Goal: Book appointment/travel/reservation

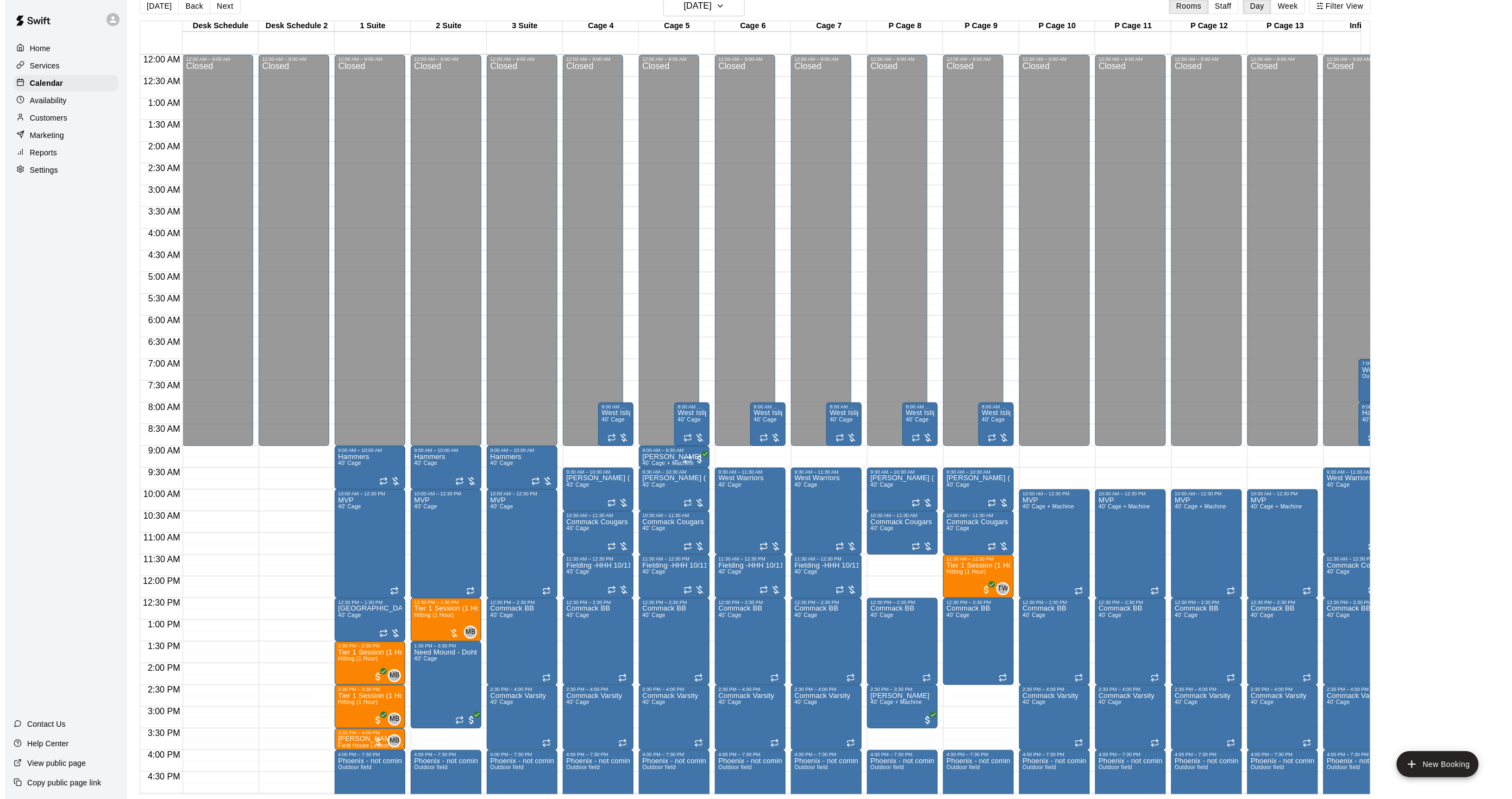
scroll to position [252, 30]
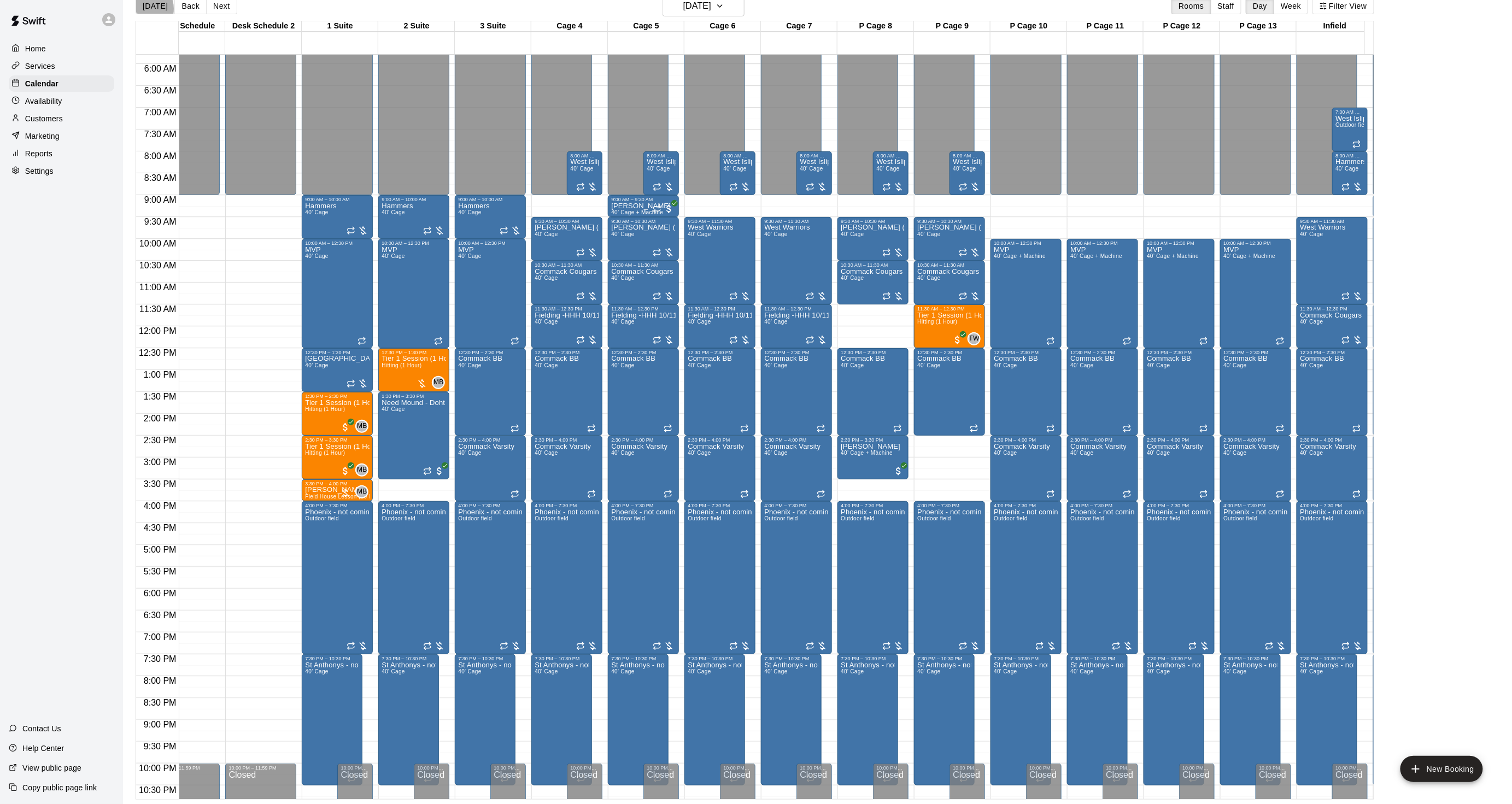
drag, startPoint x: 143, startPoint y: 9, endPoint x: 148, endPoint y: 13, distance: 6.4
click at [143, 8] on button "[DATE]" at bounding box center [155, 6] width 39 height 17
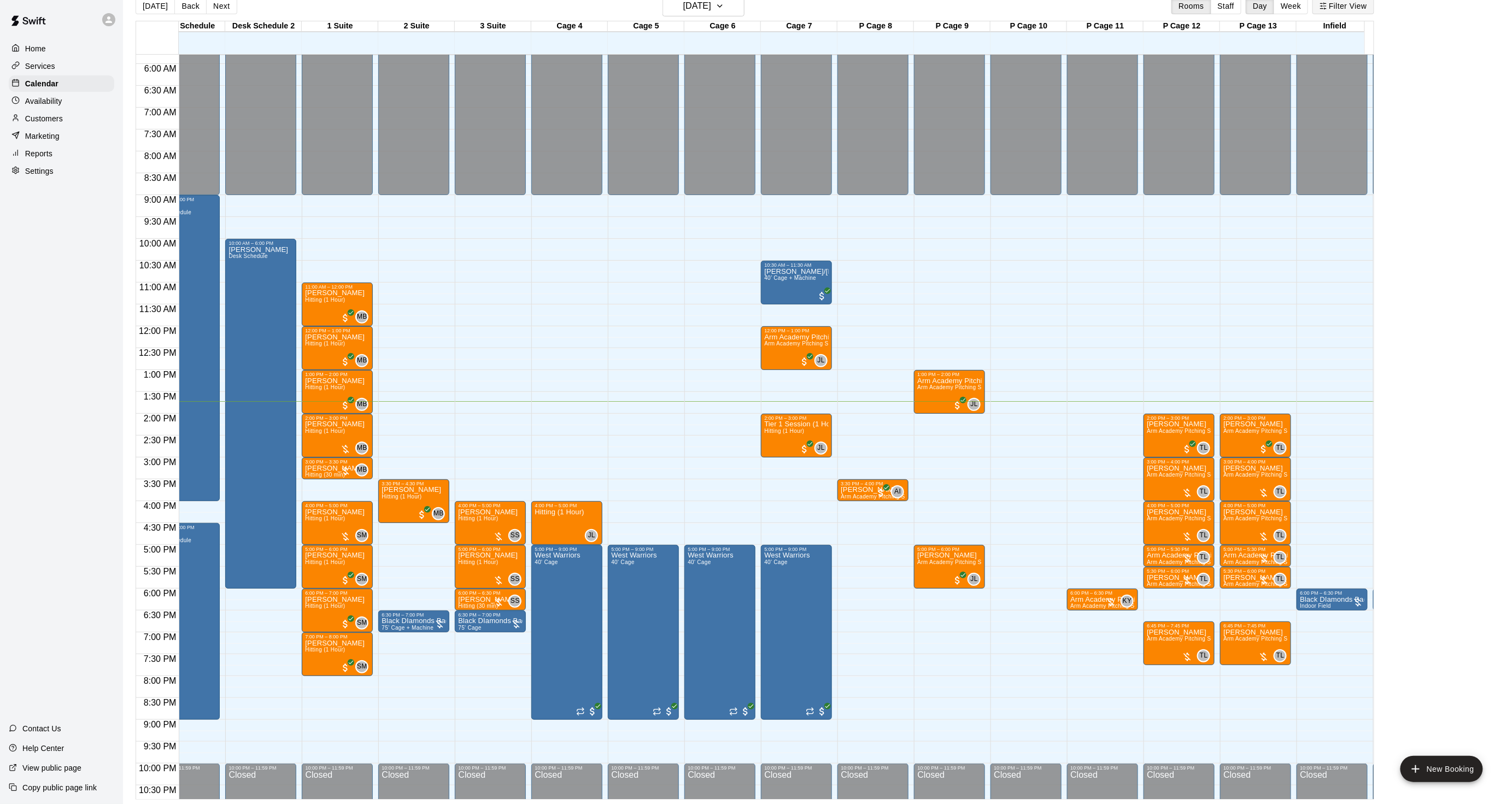
click at [1338, 9] on button "Filter View" at bounding box center [1344, 6] width 62 height 17
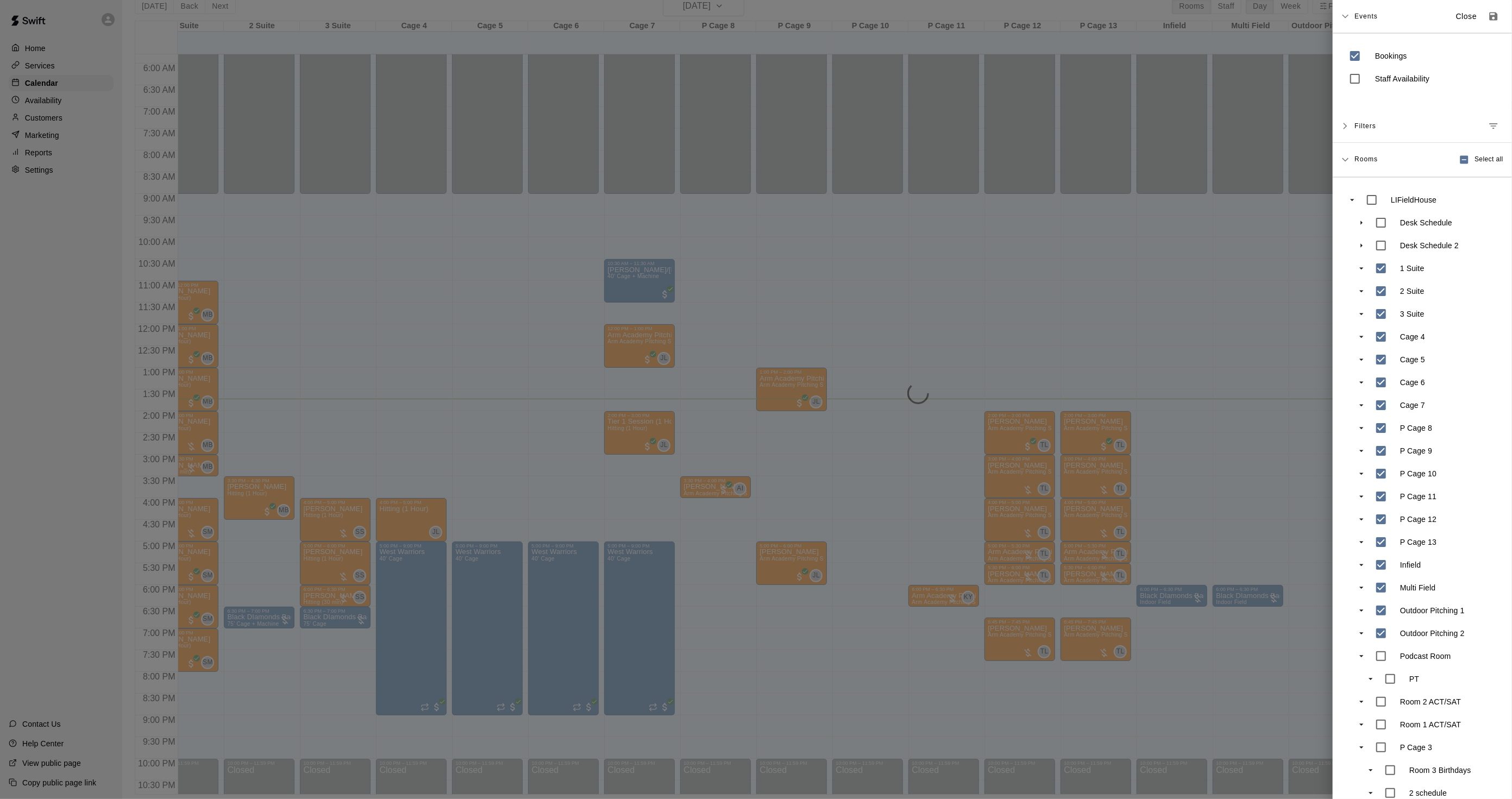
click at [1001, 316] on div at bounding box center [756, 399] width 1512 height 799
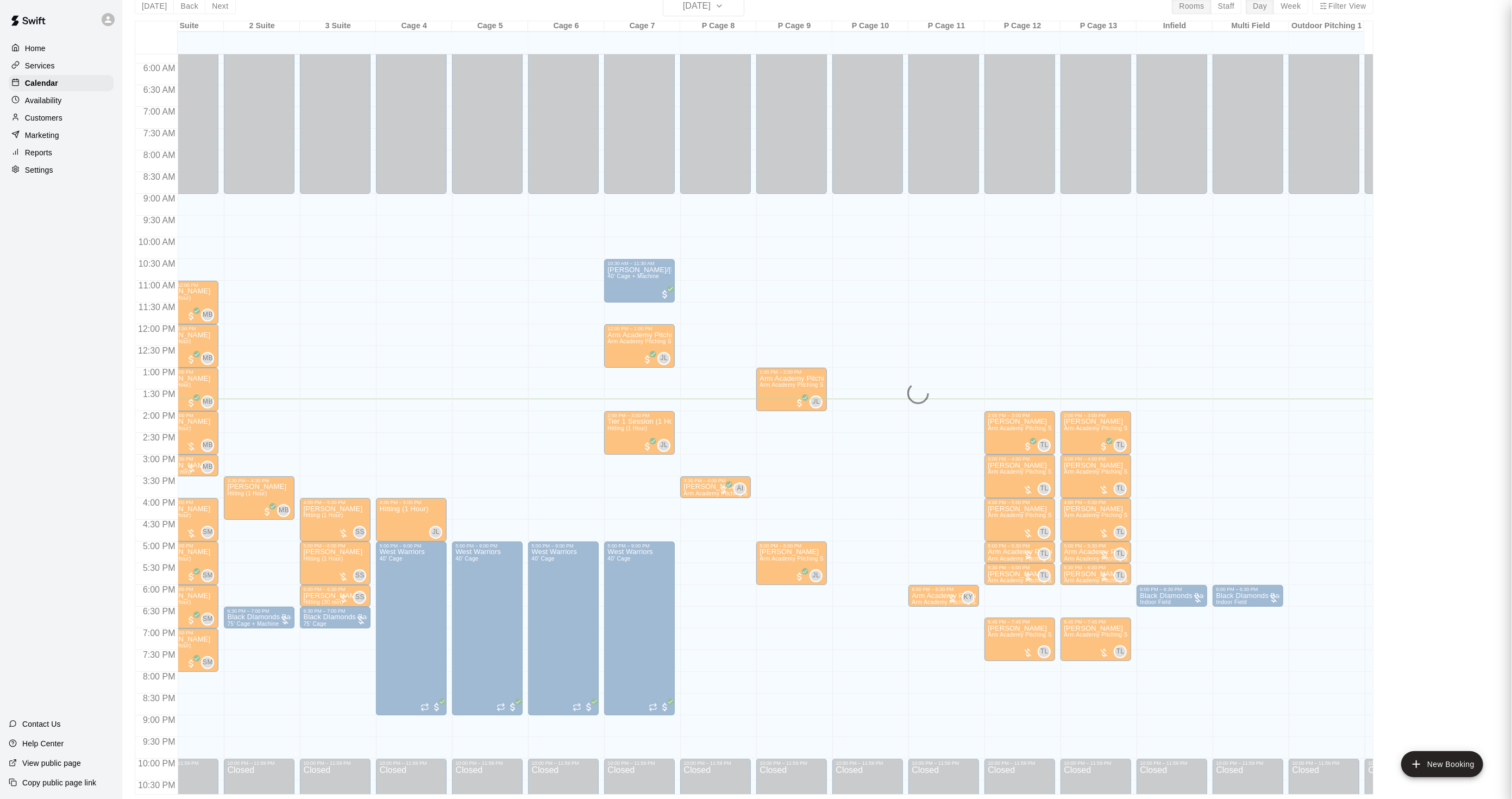
scroll to position [15, 0]
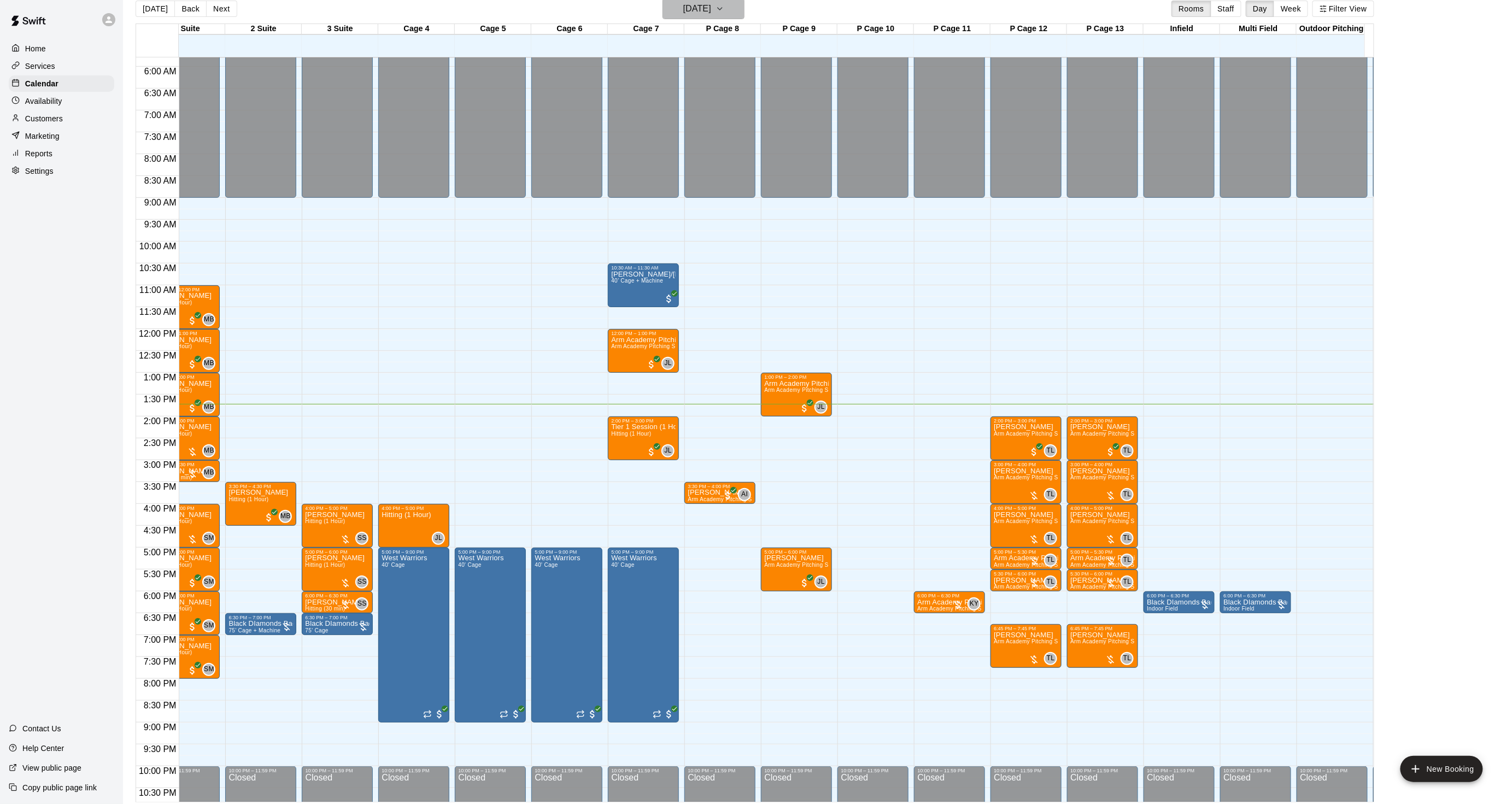
click at [711, 13] on h6 "[DATE]" at bounding box center [697, 8] width 28 height 15
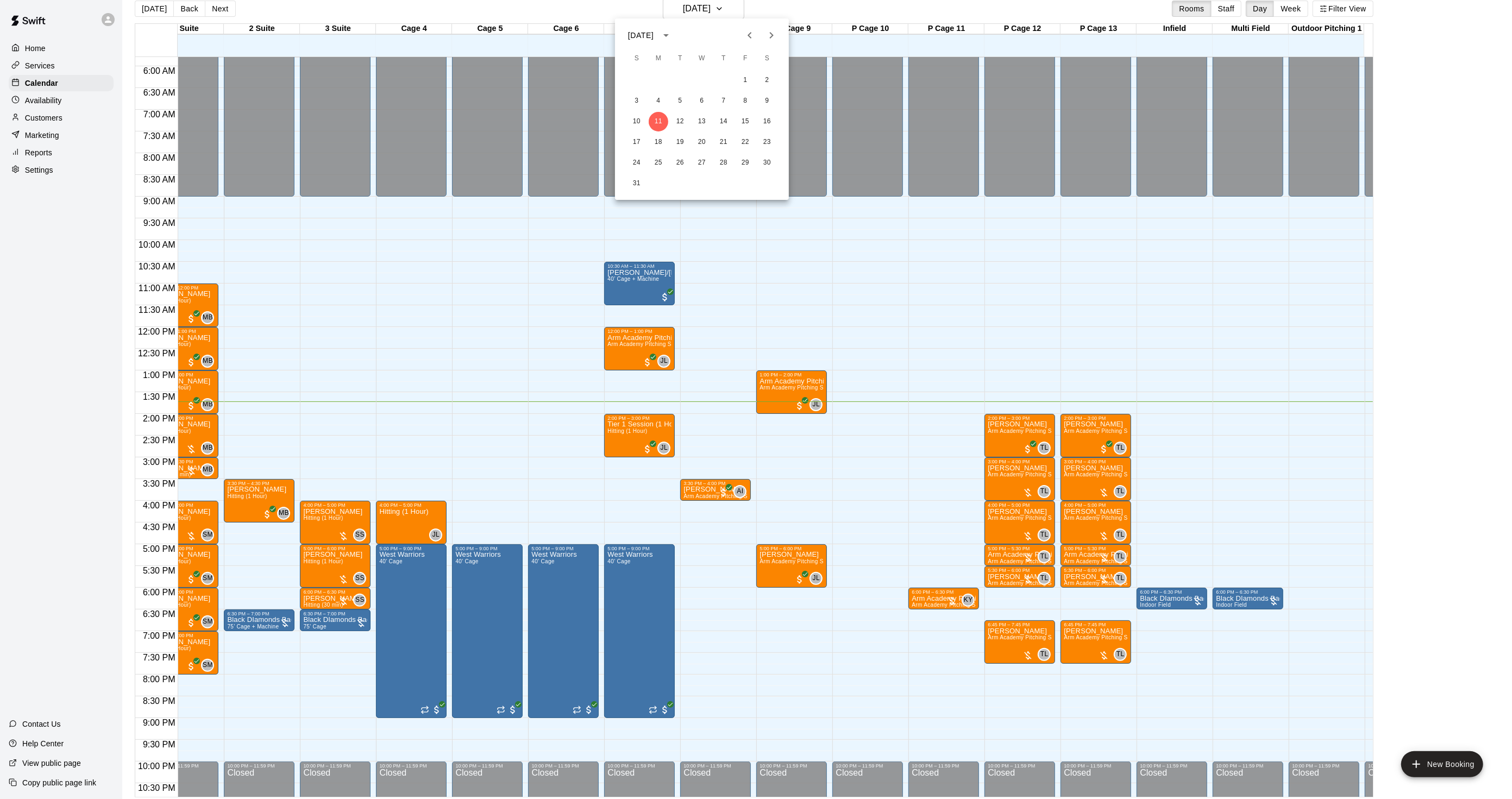
click at [765, 45] on div at bounding box center [761, 35] width 13 height 22
click at [766, 40] on icon "Next month" at bounding box center [772, 35] width 13 height 13
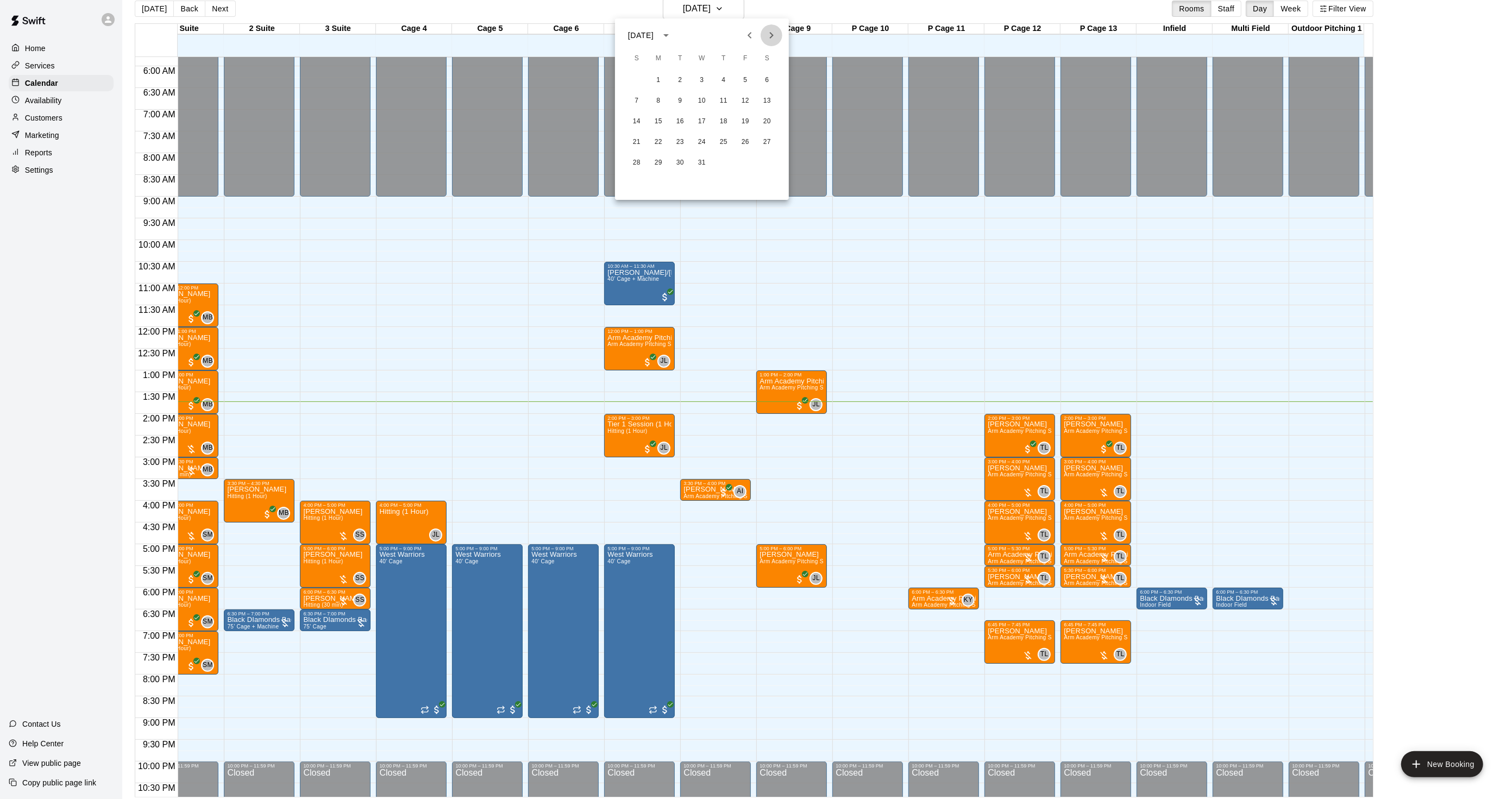
click at [766, 40] on icon "Next month" at bounding box center [772, 35] width 13 height 13
click at [742, 124] on button "16" at bounding box center [745, 122] width 20 height 20
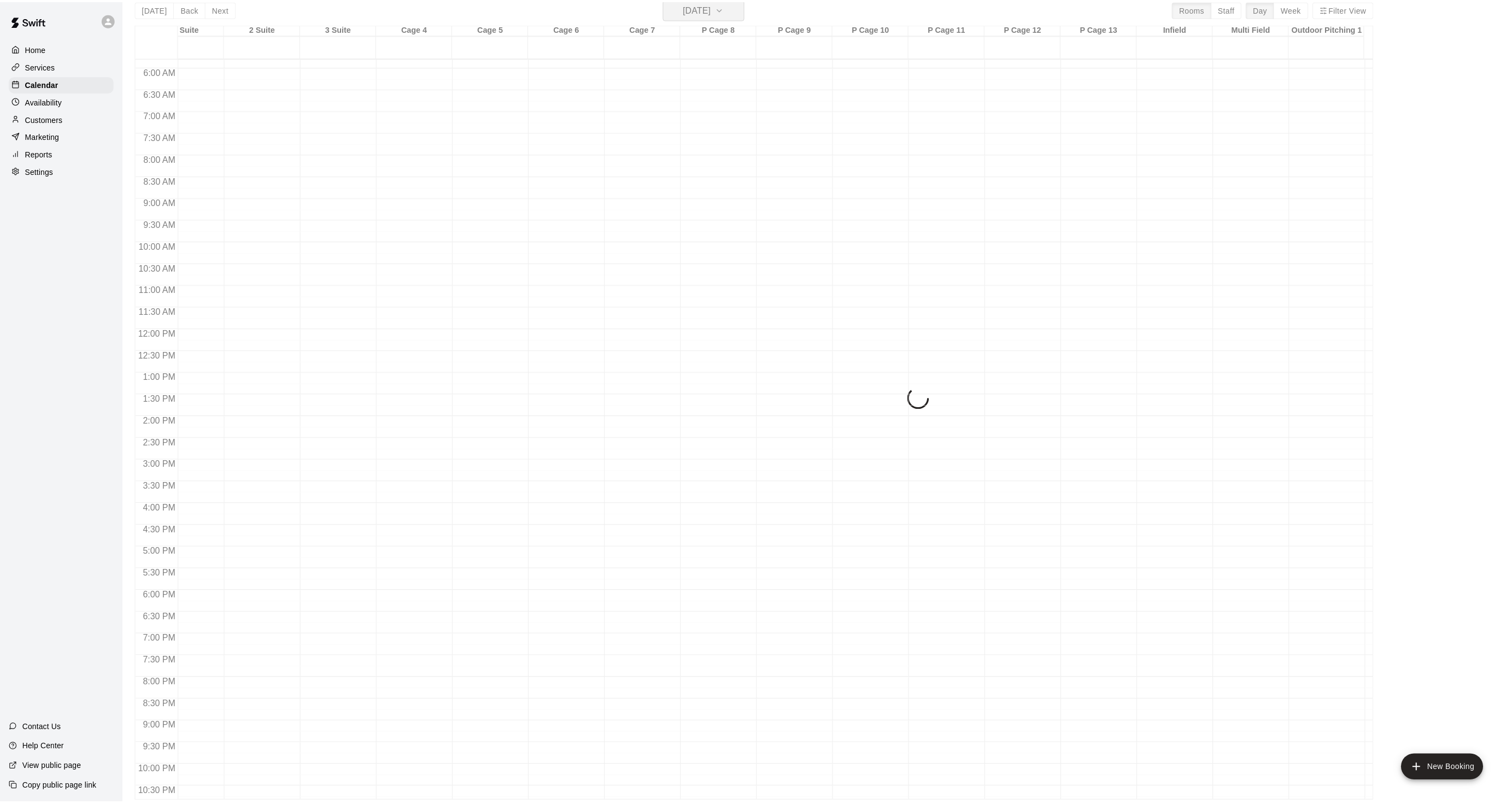
scroll to position [13, 0]
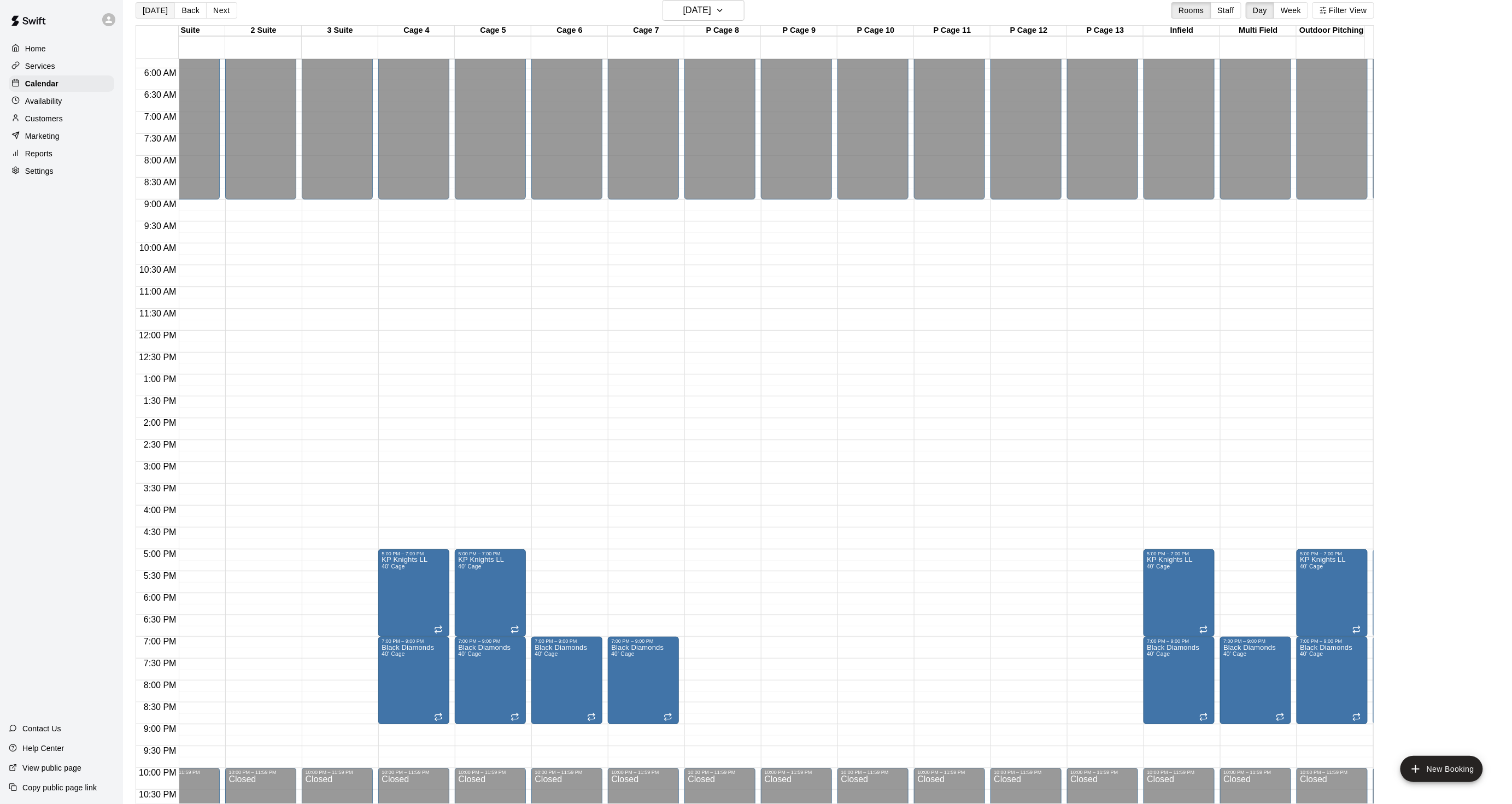
click at [155, 11] on button "[DATE]" at bounding box center [155, 10] width 39 height 17
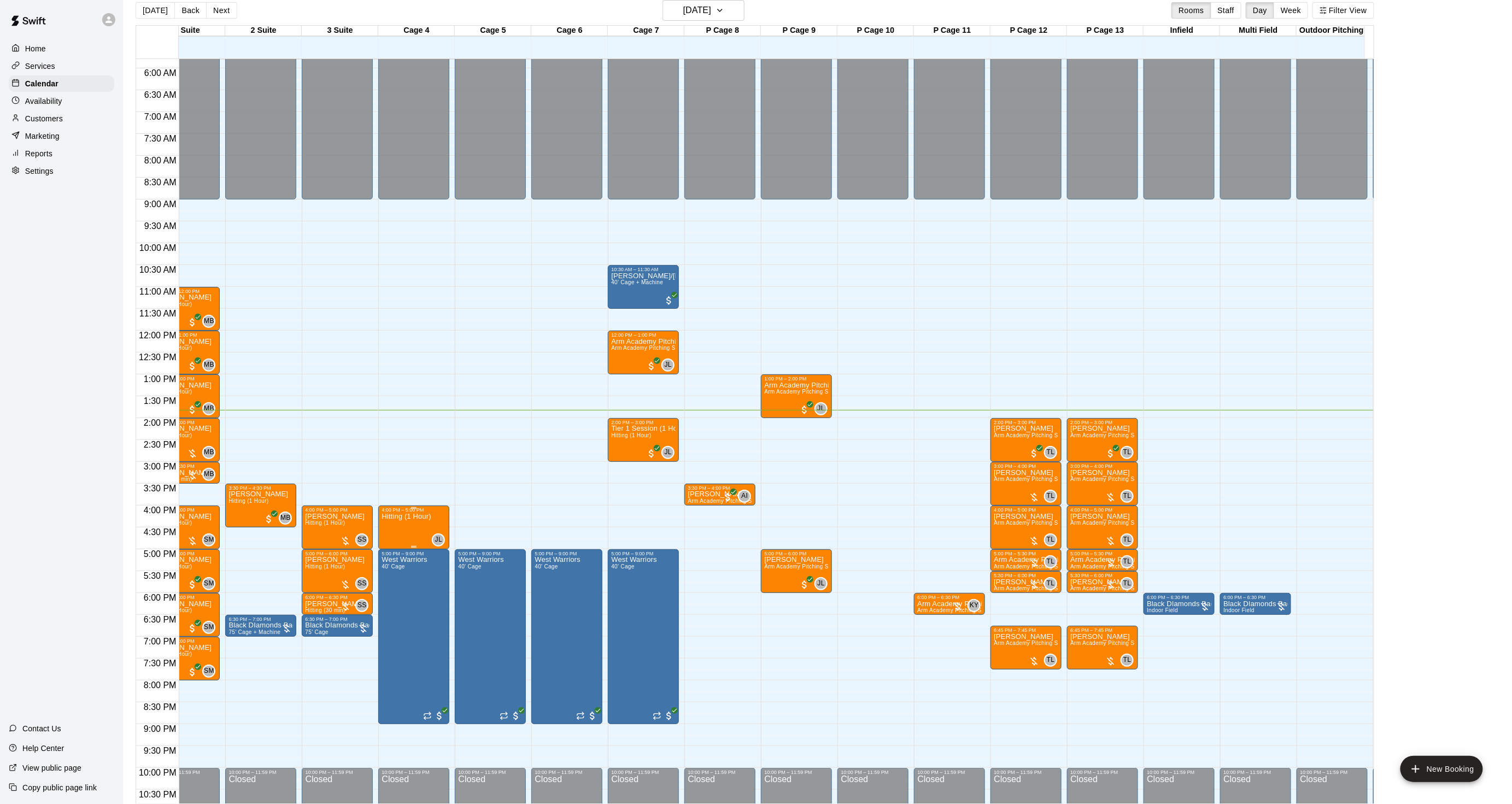
click at [389, 517] on p "Hitting (1 Hour)" at bounding box center [406, 517] width 49 height 0
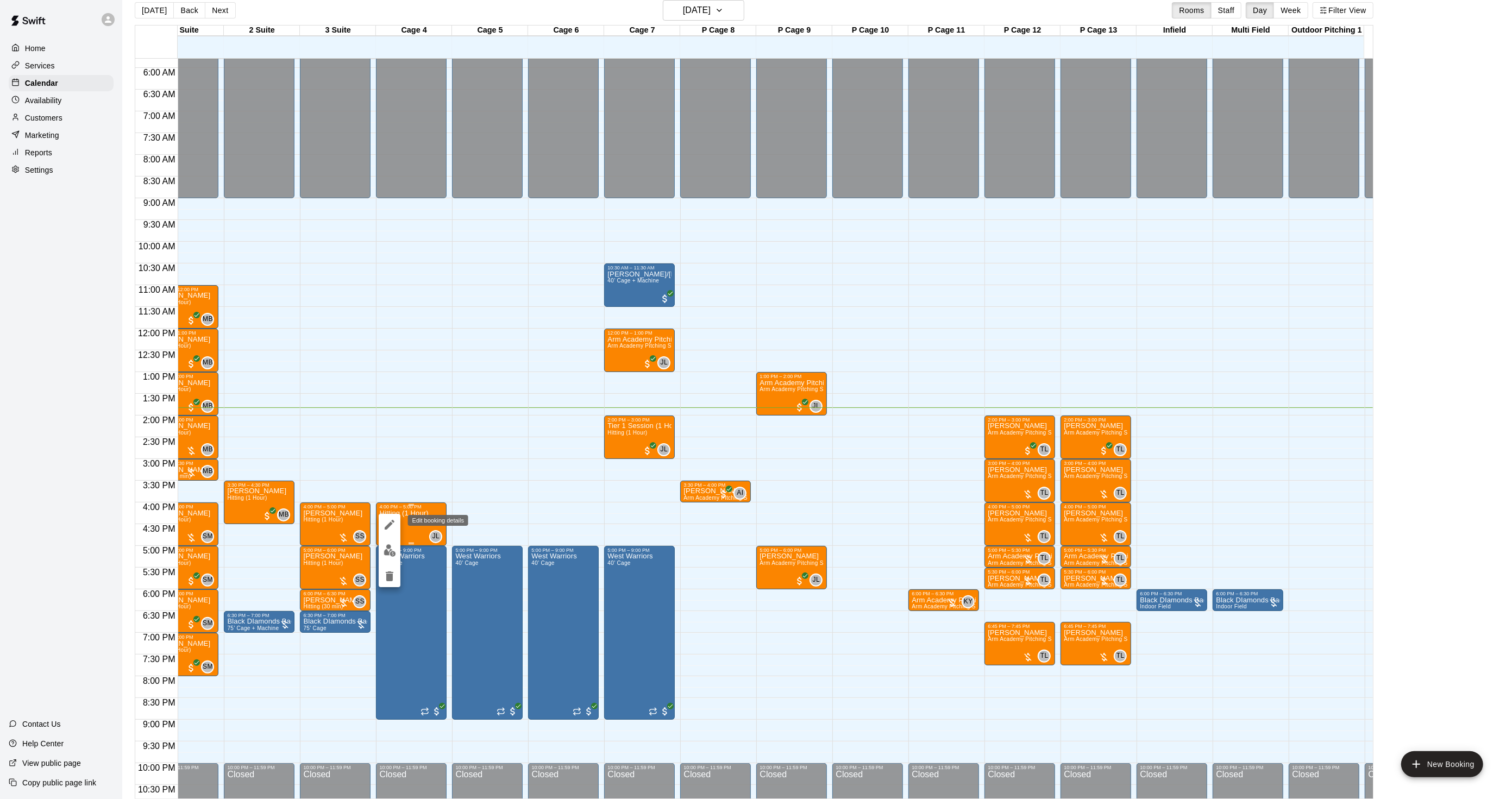
click at [387, 520] on icon "edit" at bounding box center [389, 525] width 13 height 13
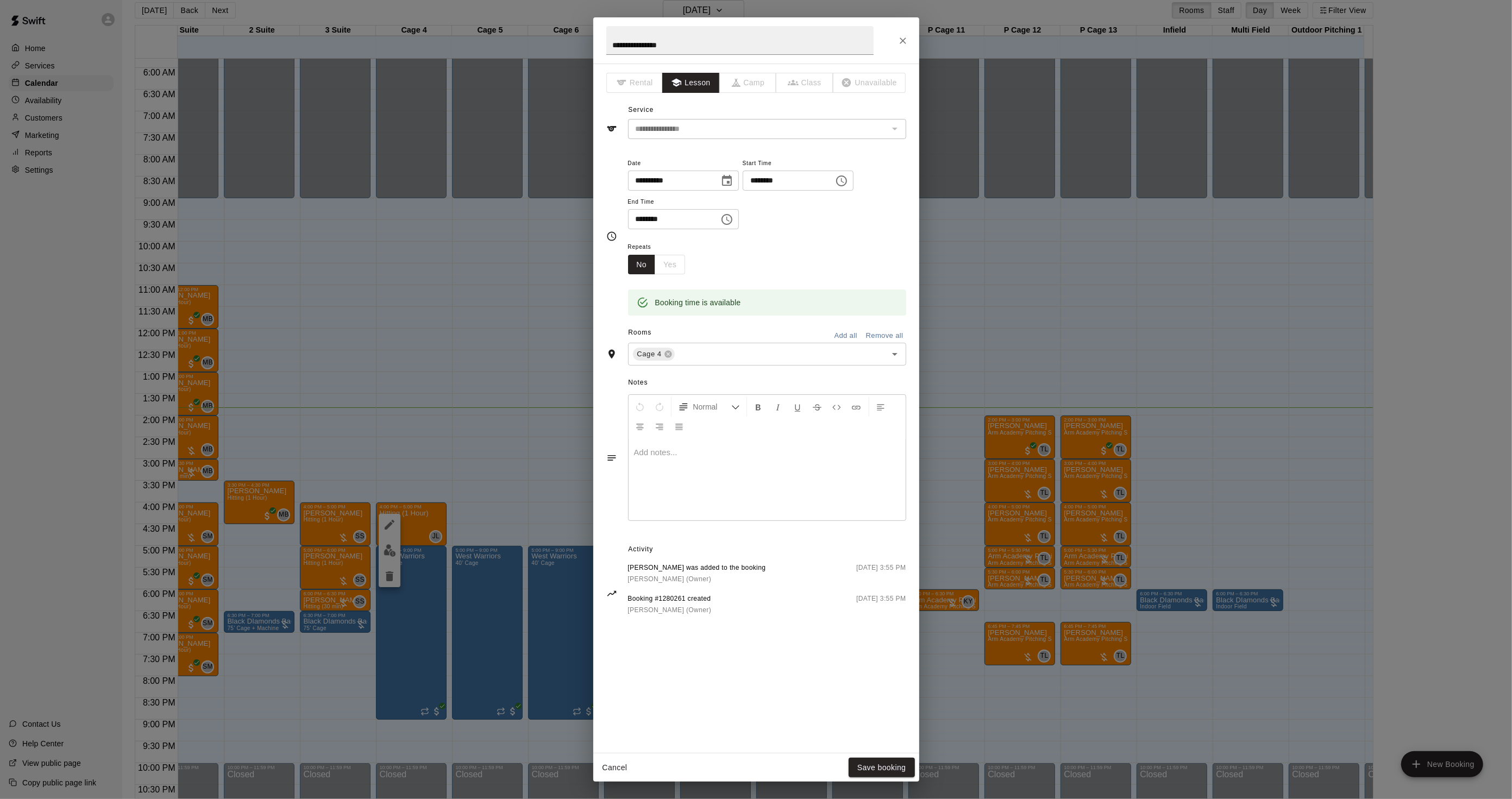
click at [676, 444] on div at bounding box center [767, 480] width 277 height 82
click at [870, 767] on button "Save booking" at bounding box center [881, 768] width 67 height 20
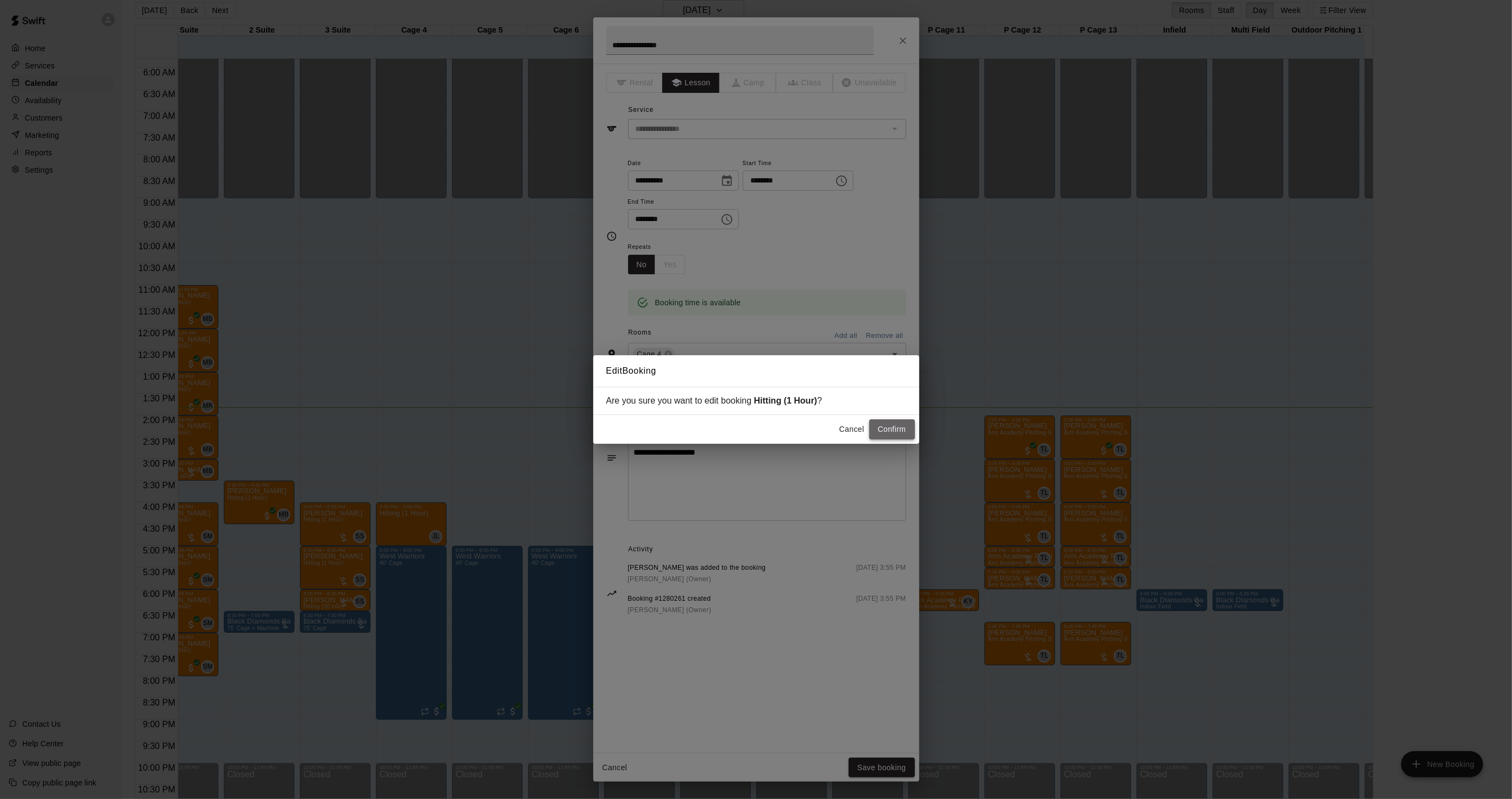
click at [899, 427] on button "Confirm" at bounding box center [892, 430] width 45 height 20
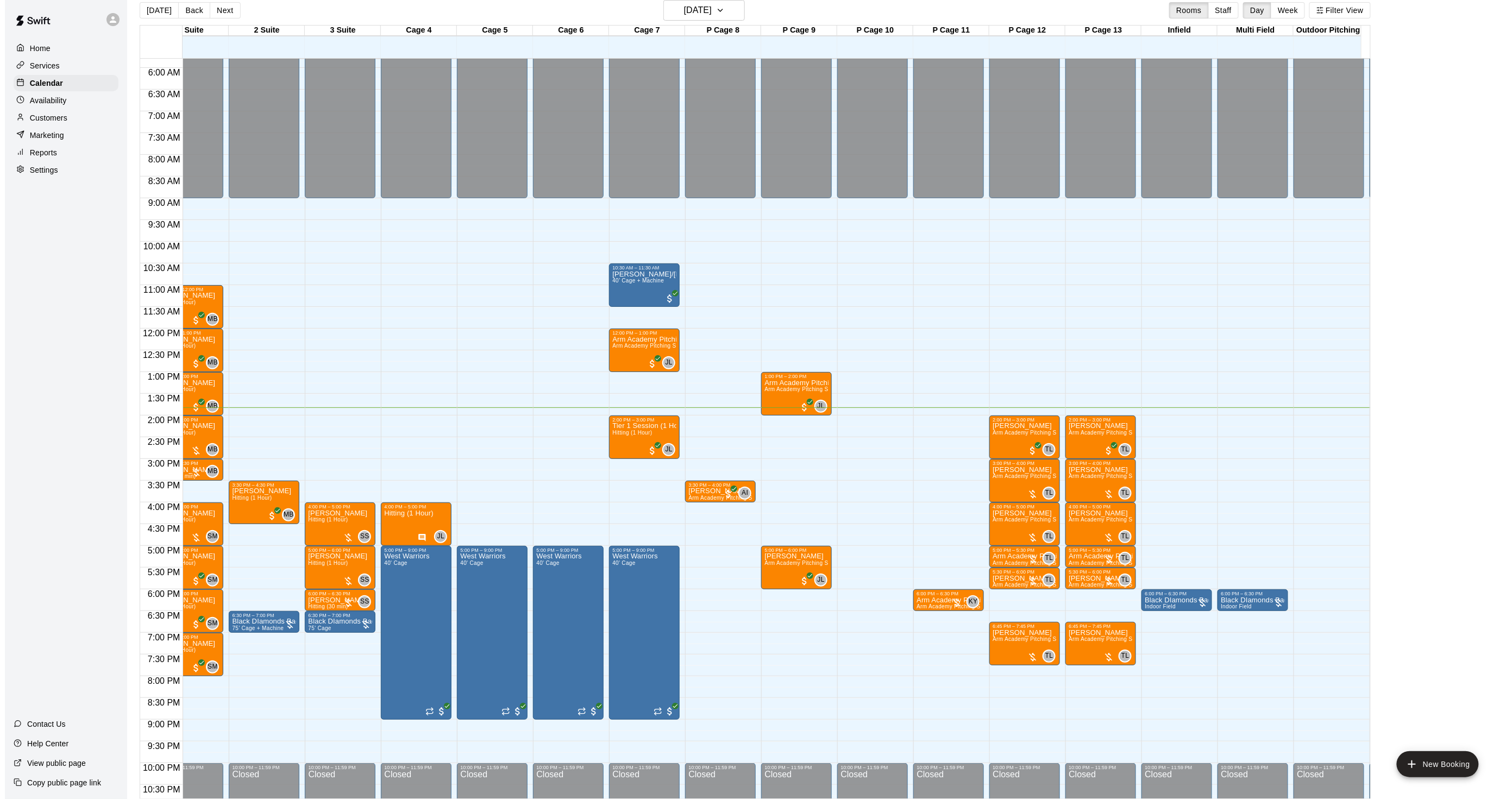
scroll to position [0, 0]
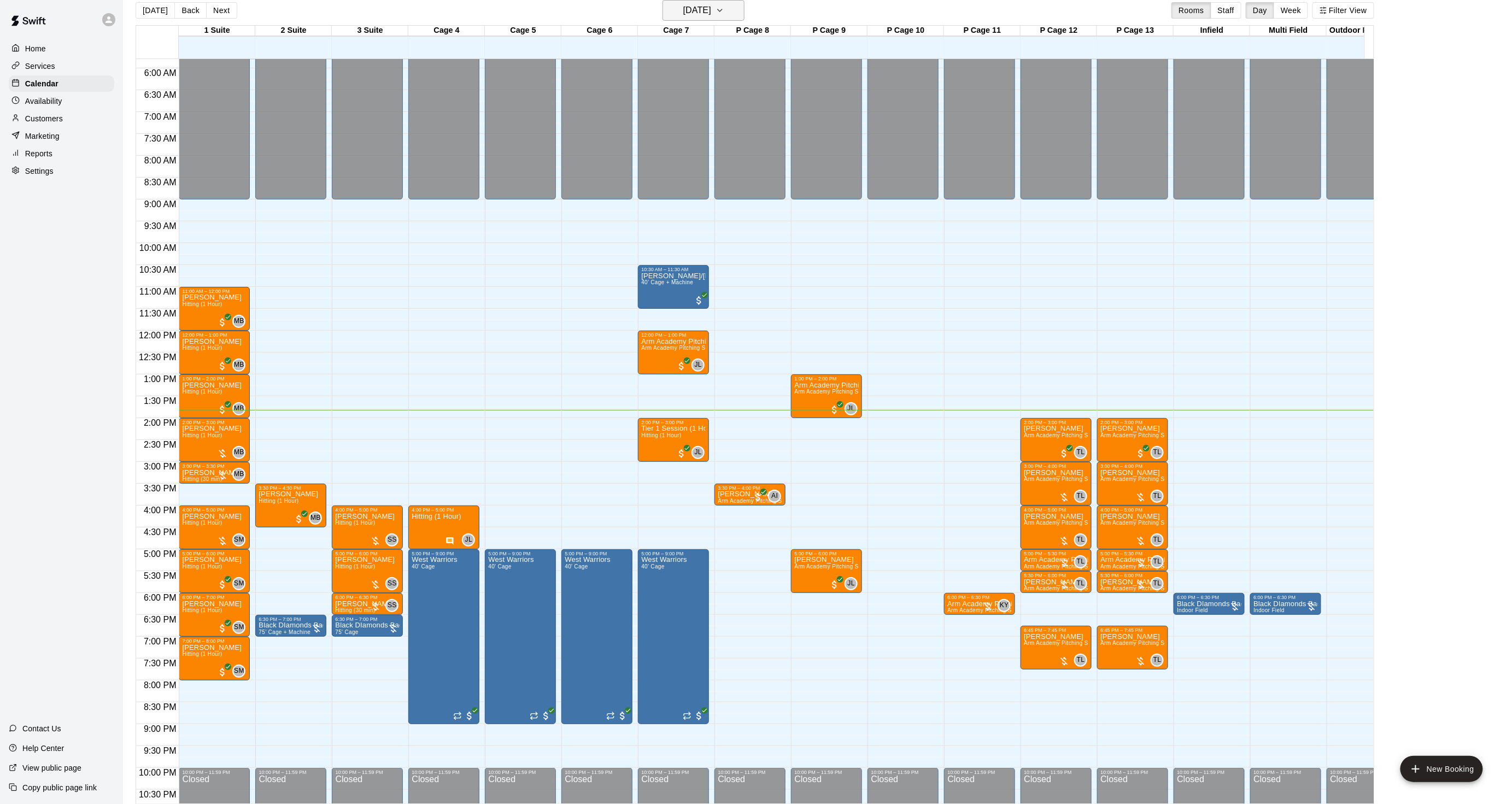
click at [711, 9] on h6 "[DATE]" at bounding box center [697, 9] width 28 height 15
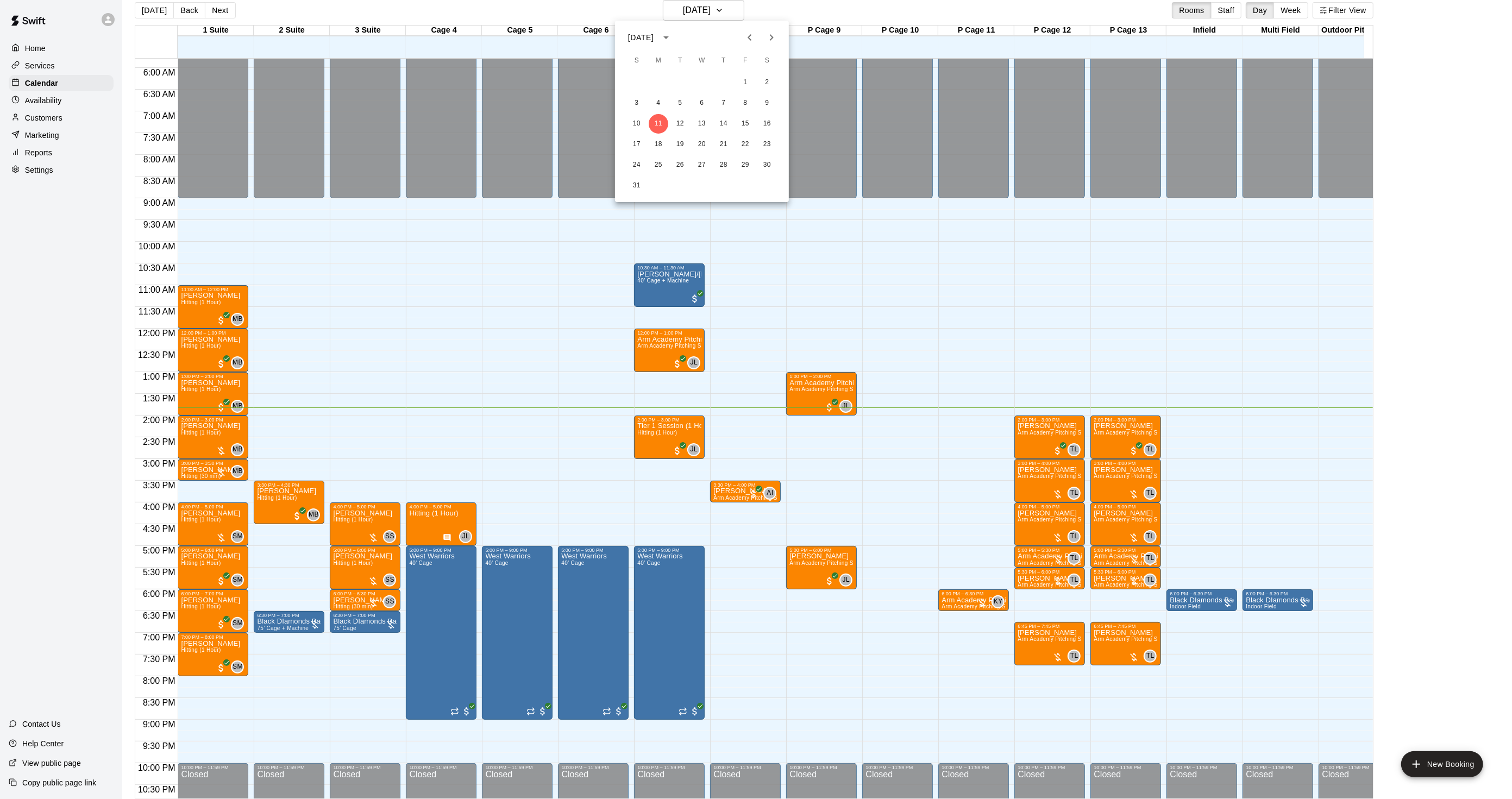
click at [675, 29] on div "[DATE]" at bounding box center [652, 38] width 47 height 19
click at [698, 122] on button "2024" at bounding box center [702, 126] width 39 height 20
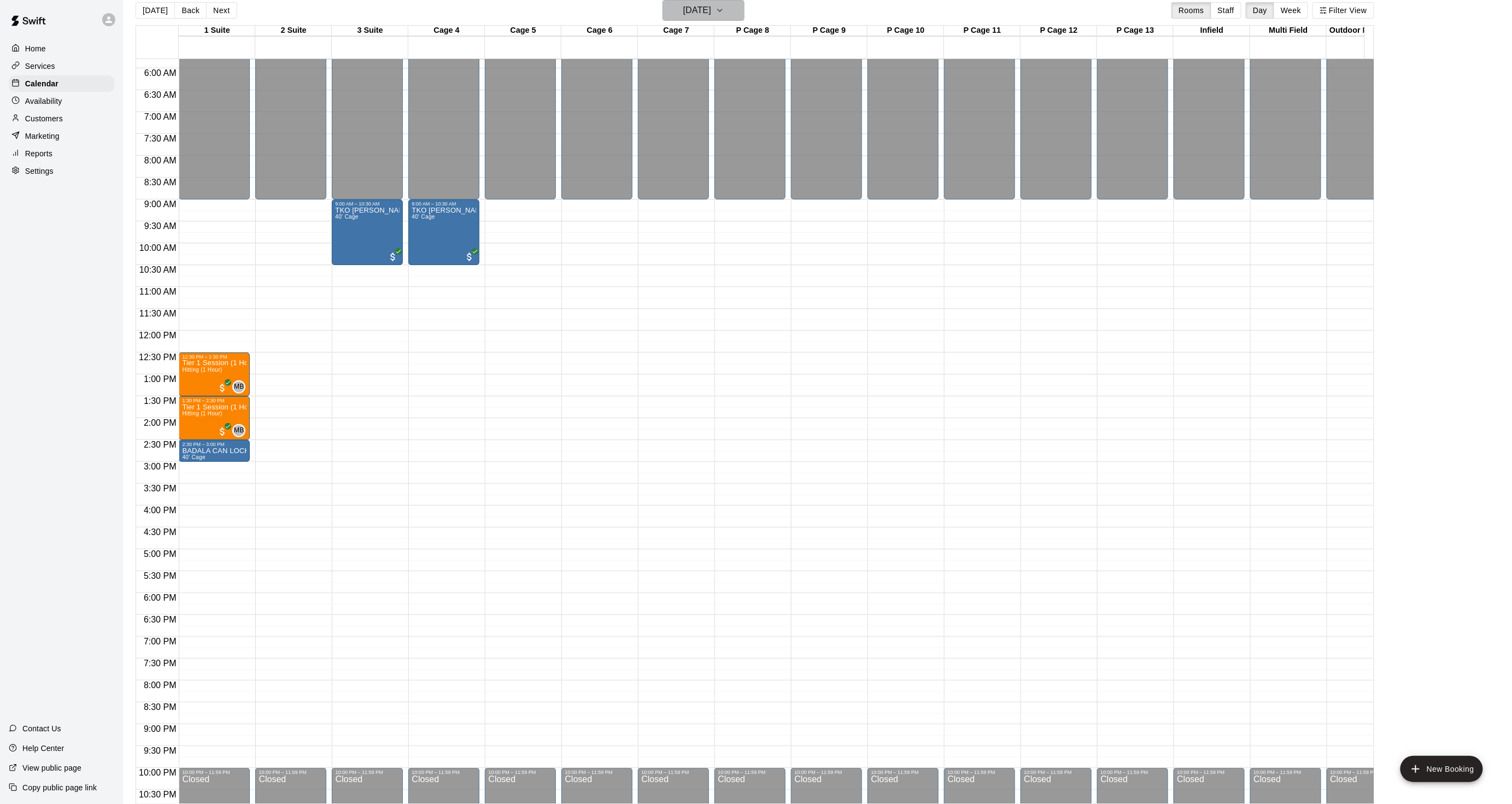
click at [698, 17] on h6 "[DATE]" at bounding box center [697, 9] width 28 height 15
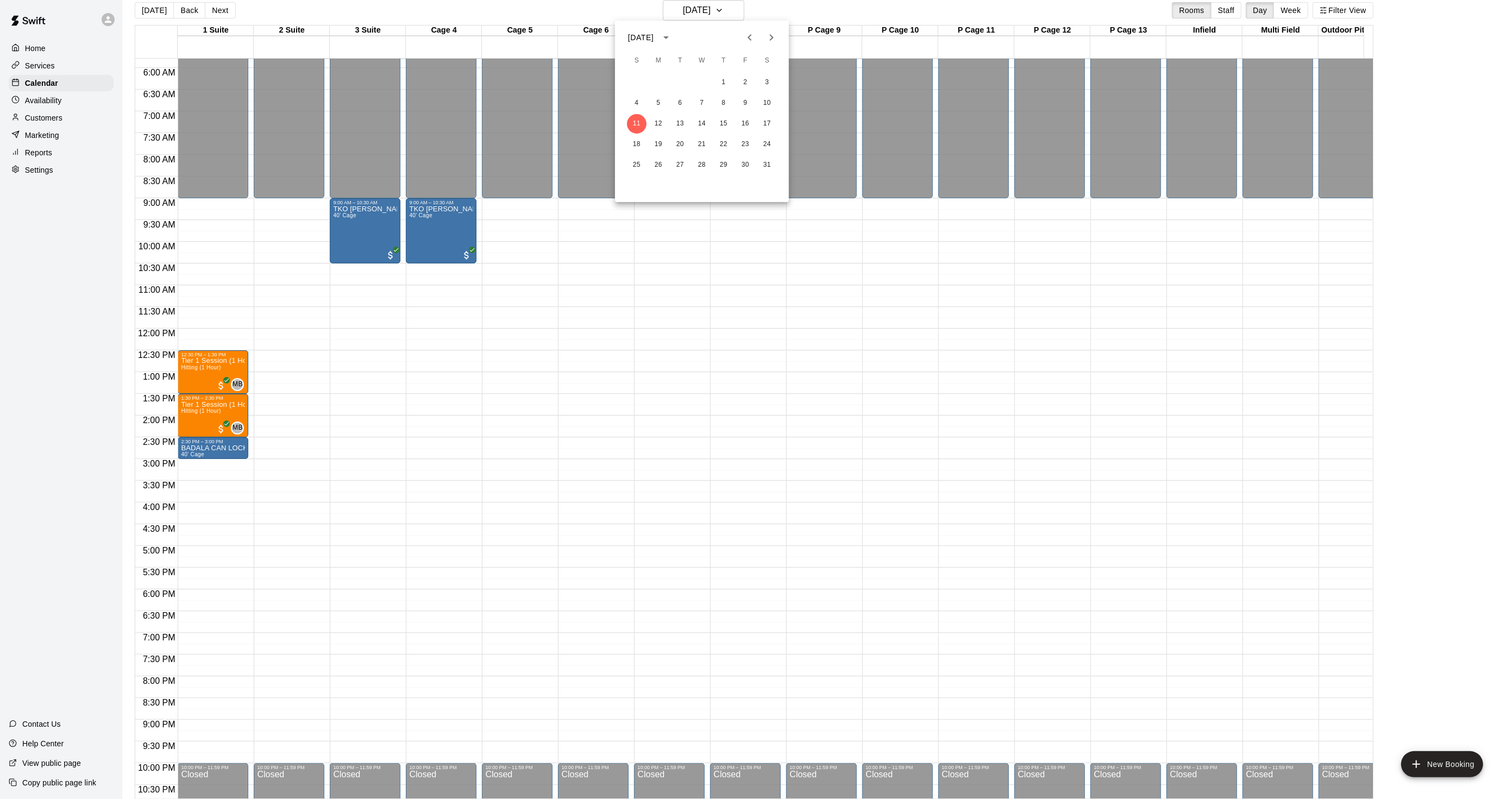
click at [654, 40] on div "[DATE]" at bounding box center [641, 38] width 26 height 12
click at [746, 124] on button "2025" at bounding box center [758, 126] width 39 height 20
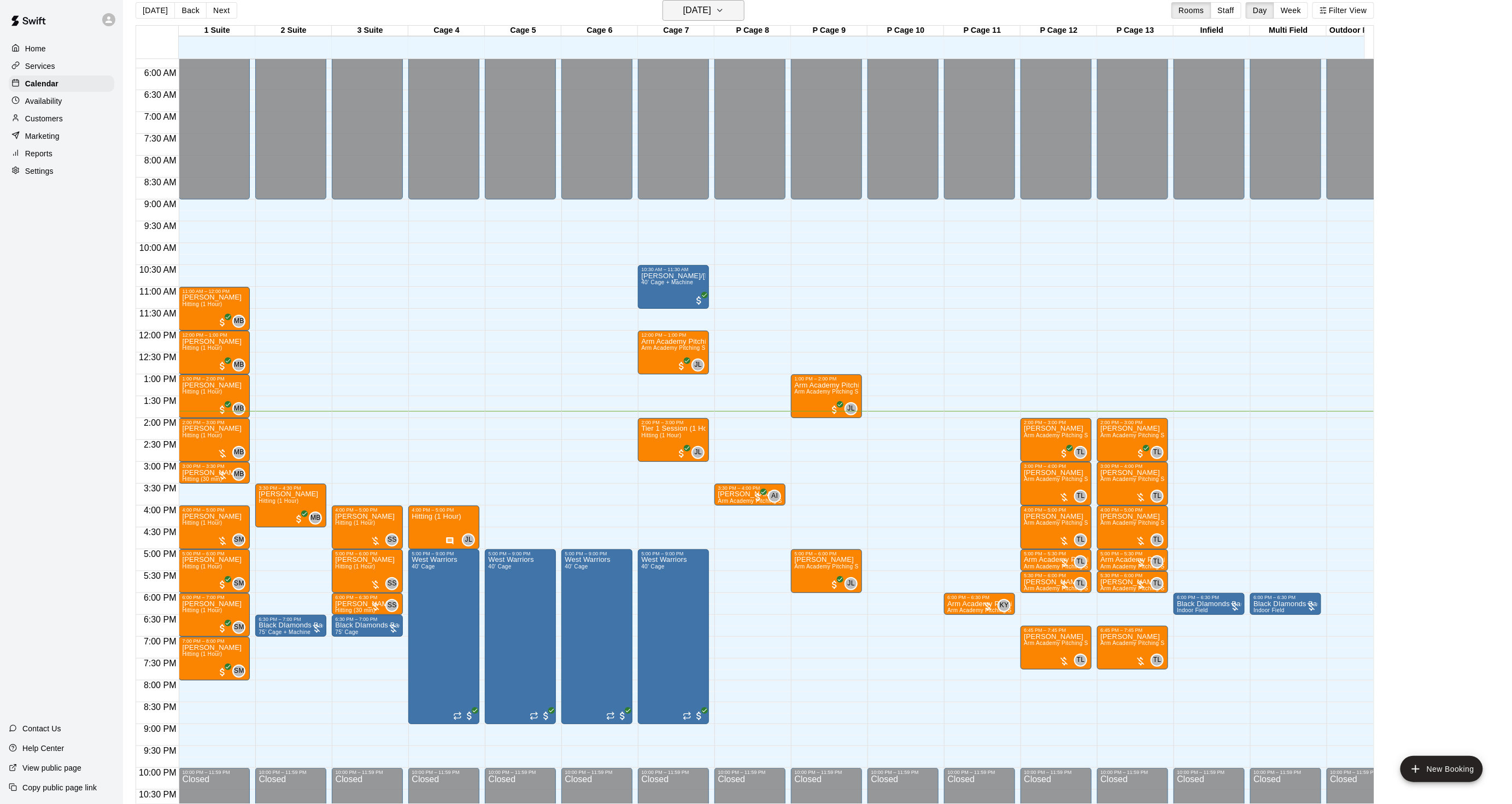
click at [686, 14] on h6 "[DATE]" at bounding box center [697, 9] width 28 height 15
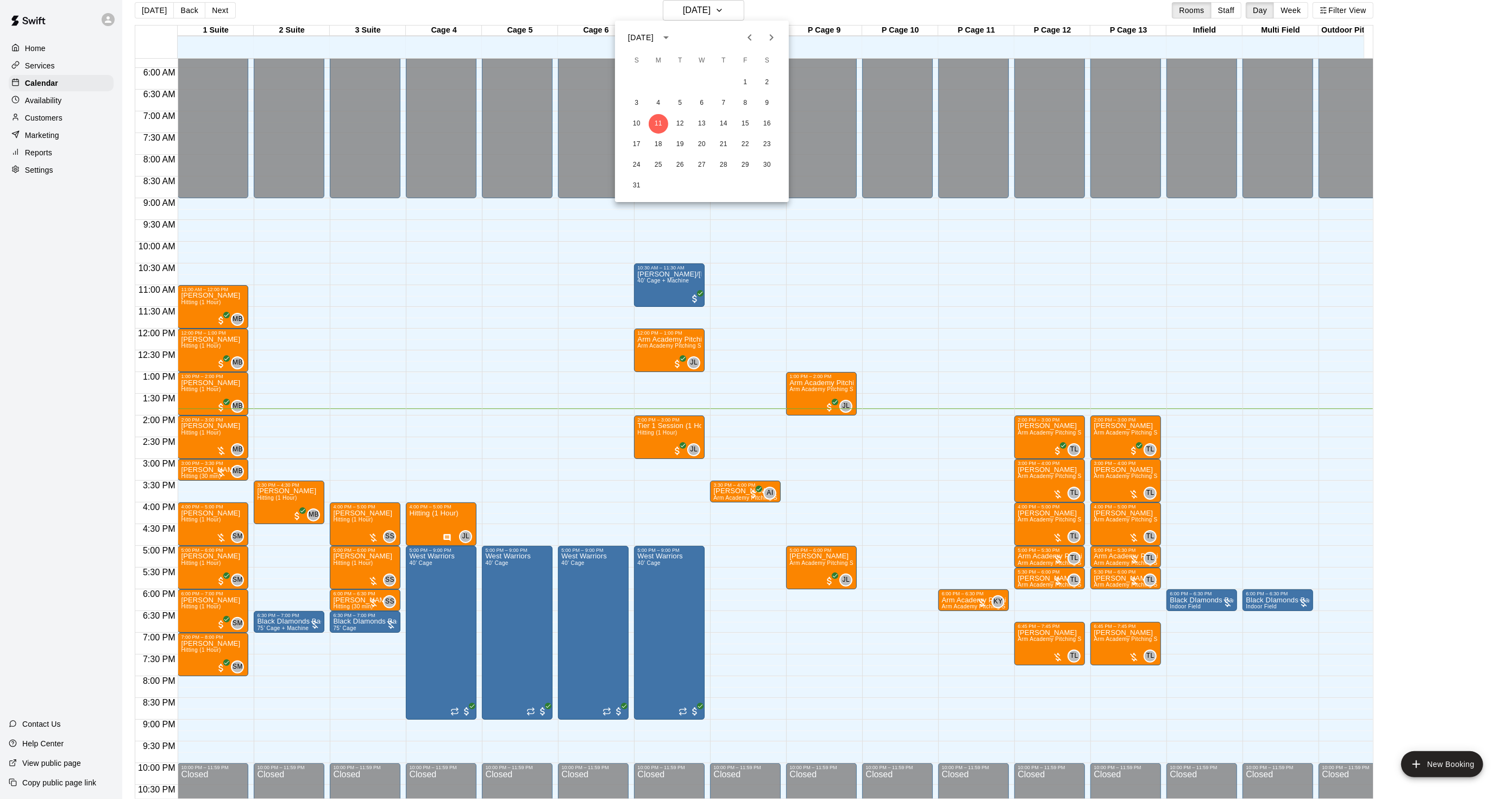
click at [753, 40] on icon "Previous month" at bounding box center [750, 37] width 13 height 13
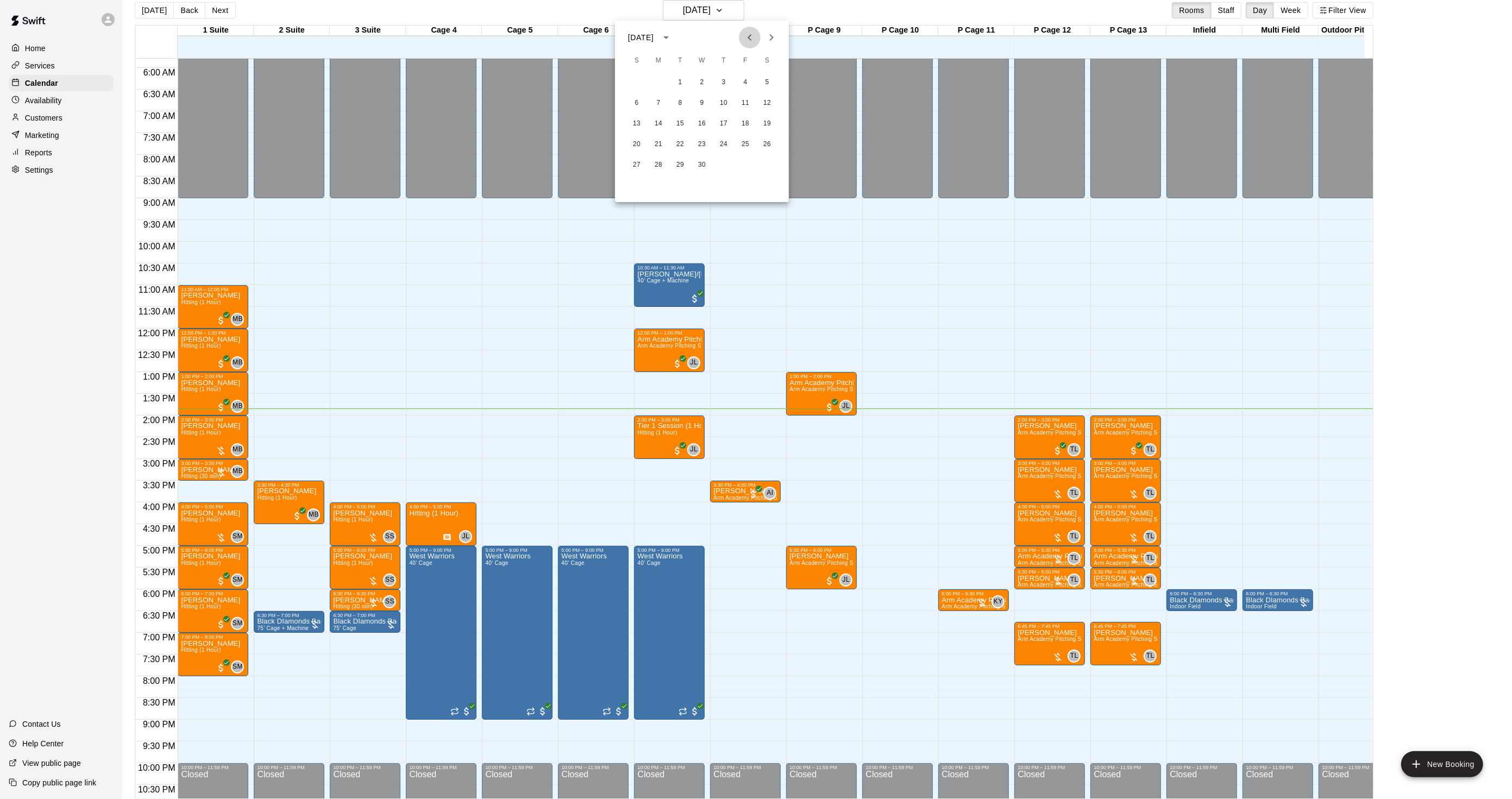
click at [753, 40] on icon "Previous month" at bounding box center [750, 37] width 13 height 13
click at [659, 100] on button "6" at bounding box center [658, 103] width 20 height 20
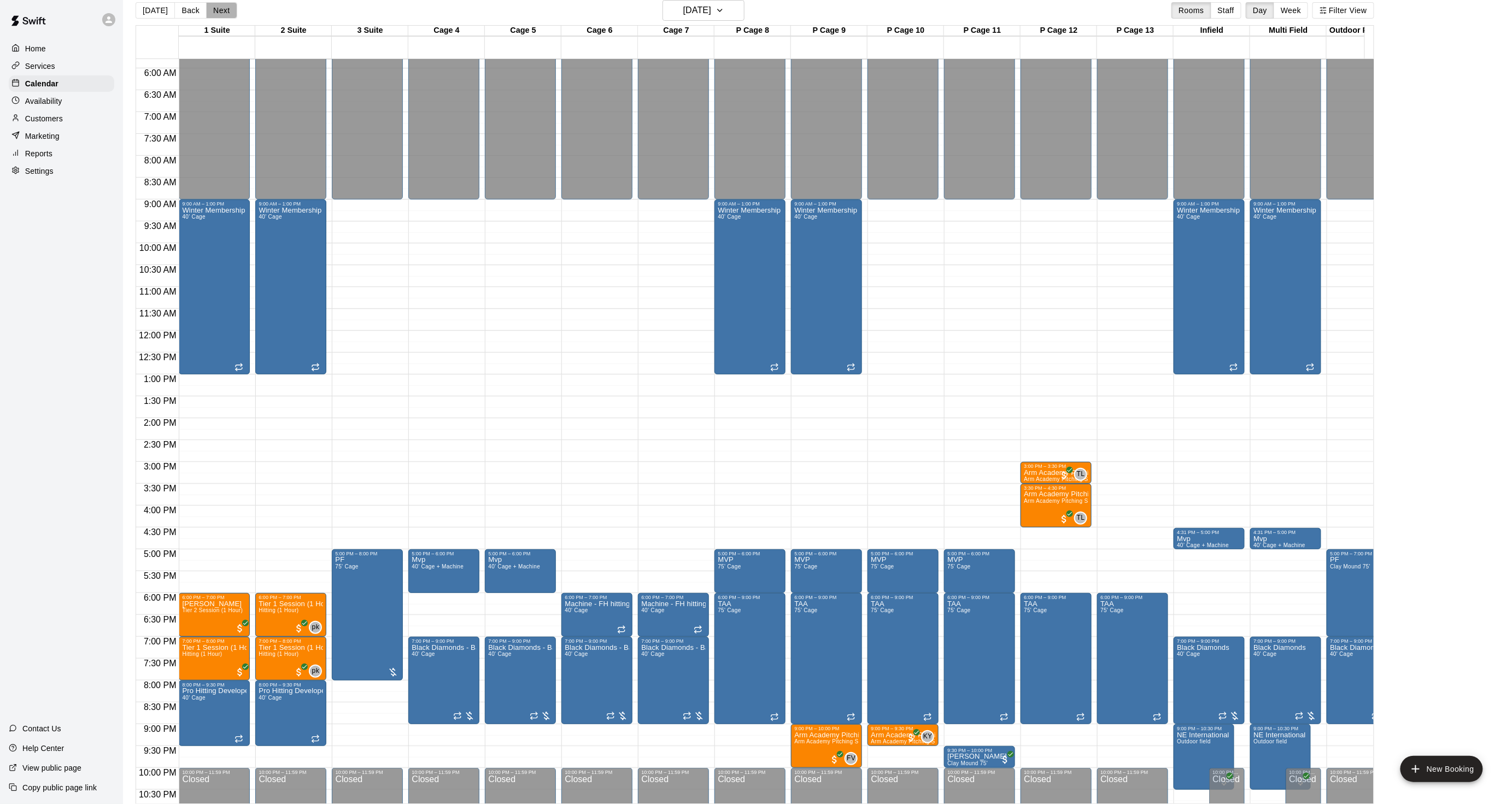
click at [219, 9] on button "Next" at bounding box center [221, 10] width 31 height 17
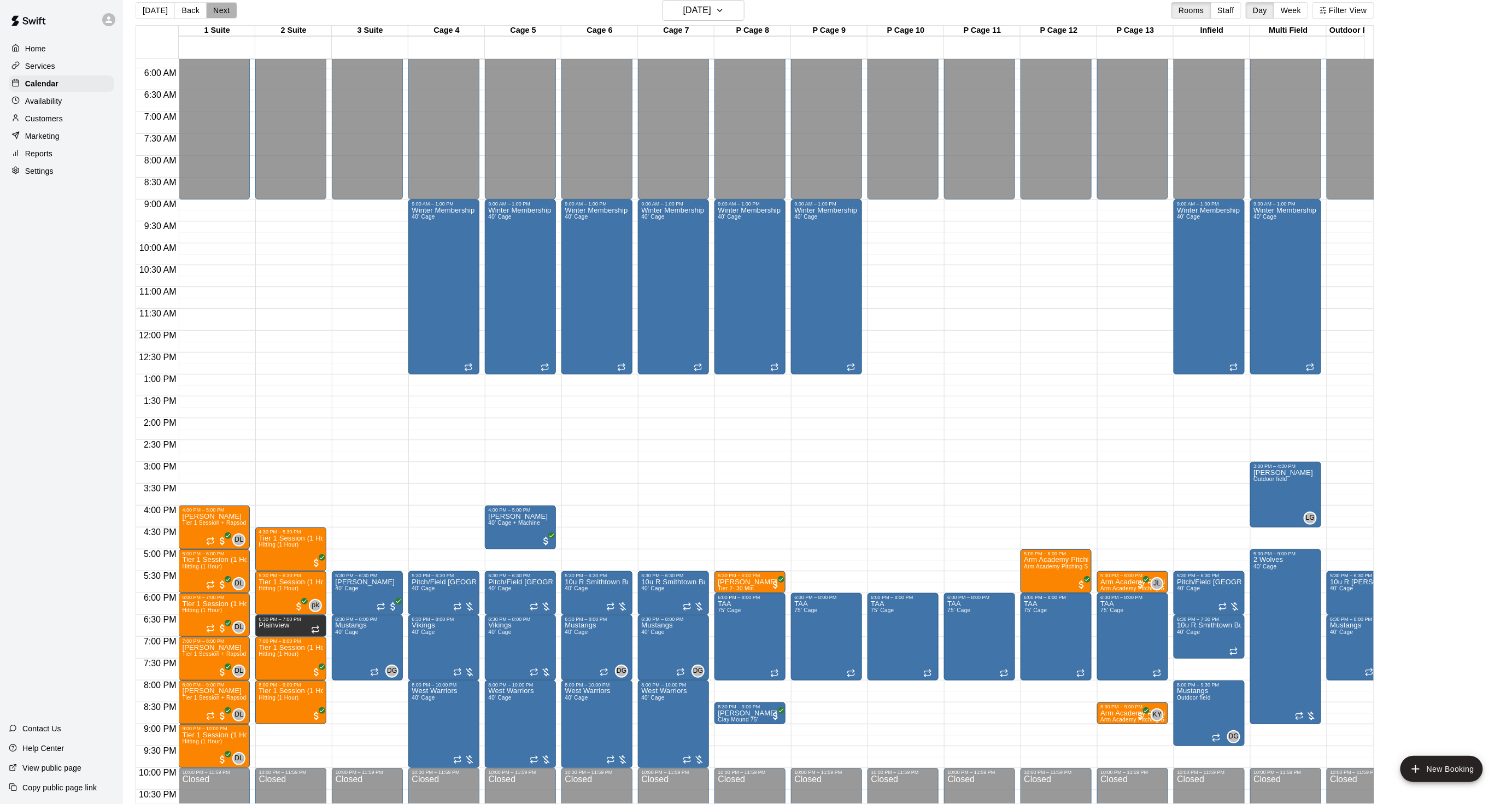
click at [219, 9] on button "Next" at bounding box center [221, 10] width 31 height 17
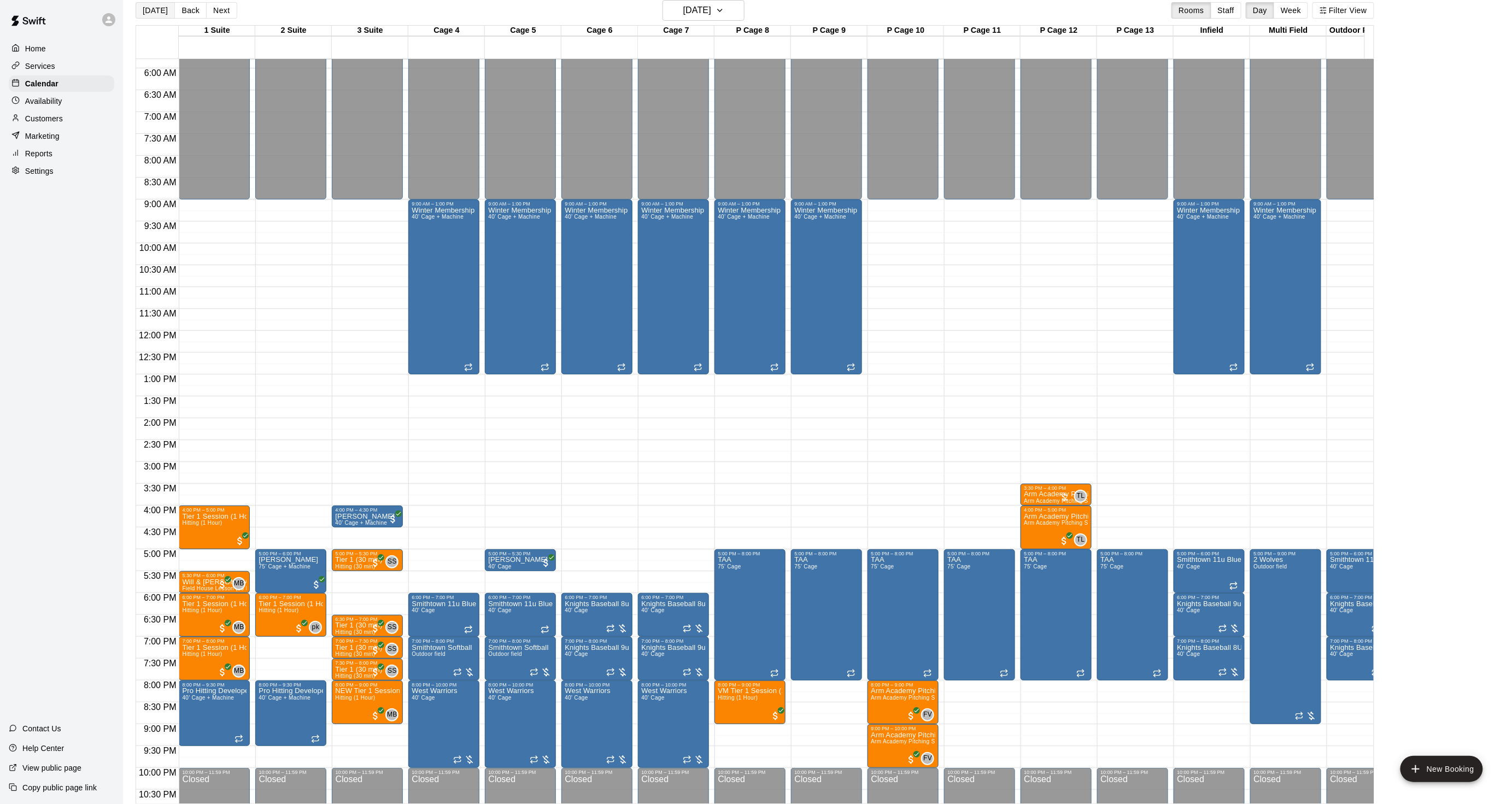
click at [141, 13] on button "[DATE]" at bounding box center [155, 10] width 39 height 17
